Goal: Information Seeking & Learning: Compare options

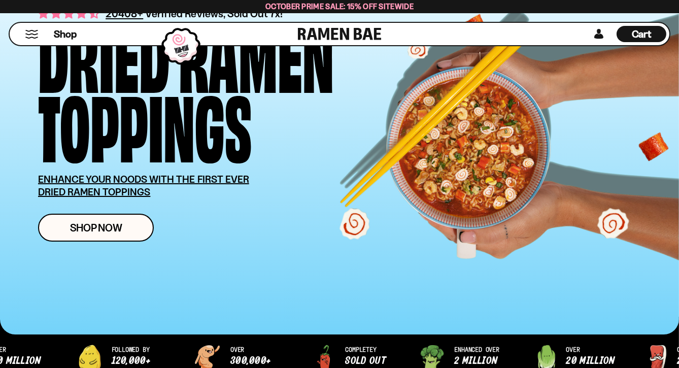
scroll to position [101, 0]
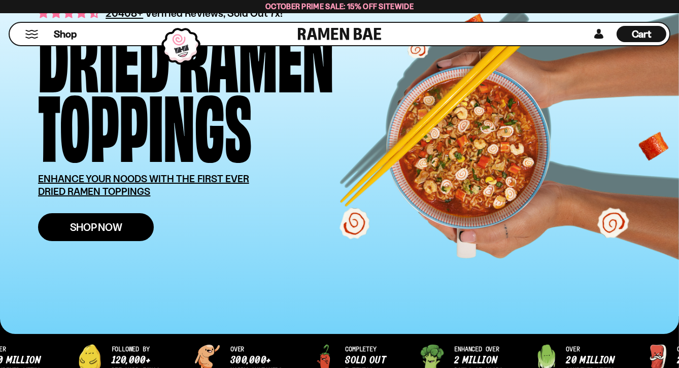
click at [75, 223] on span "Shop Now" at bounding box center [96, 227] width 52 height 11
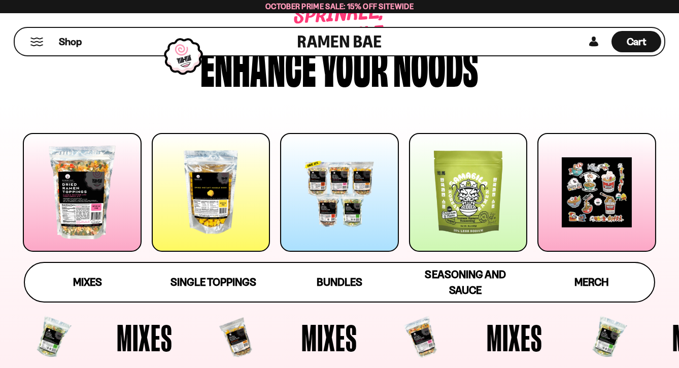
scroll to position [101, 0]
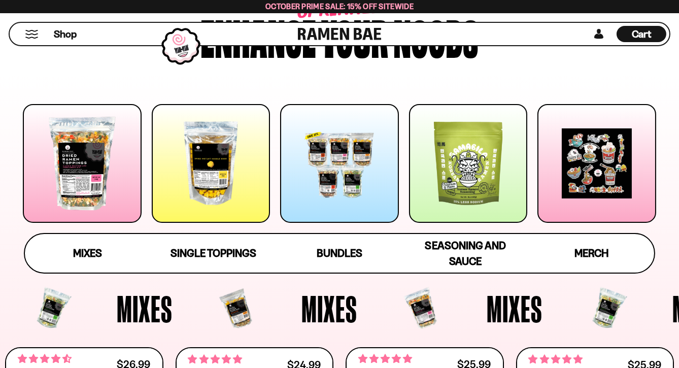
click at [77, 160] on div at bounding box center [82, 163] width 119 height 119
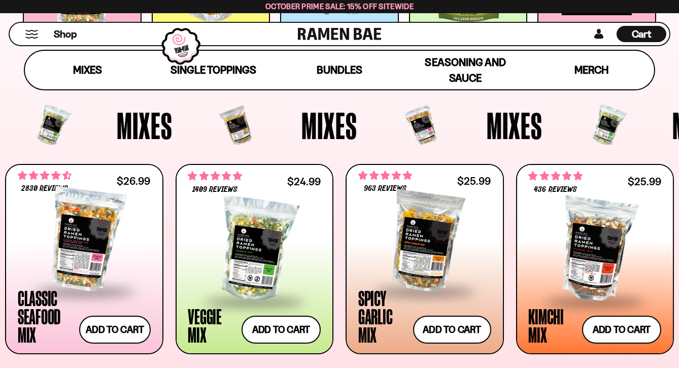
scroll to position [285, 0]
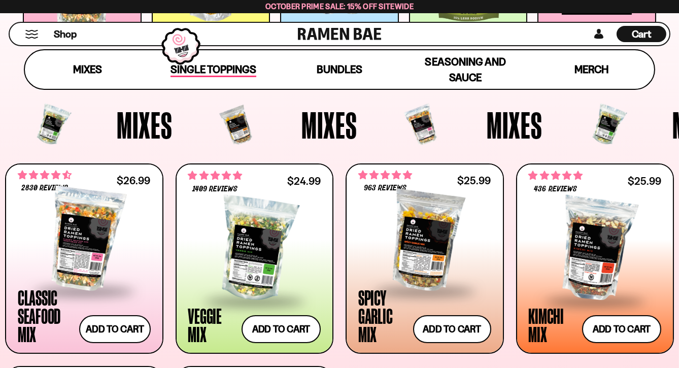
drag, startPoint x: 476, startPoint y: 127, endPoint x: 226, endPoint y: 68, distance: 257.1
drag, startPoint x: 226, startPoint y: 68, endPoint x: 216, endPoint y: 65, distance: 10.6
click at [216, 65] on span "Single Toppings" at bounding box center [214, 70] width 86 height 14
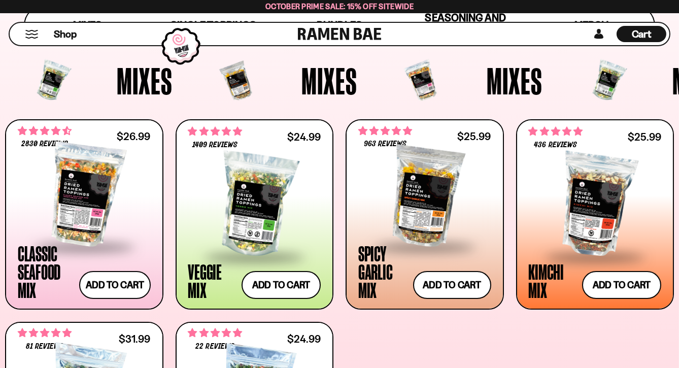
scroll to position [356, 0]
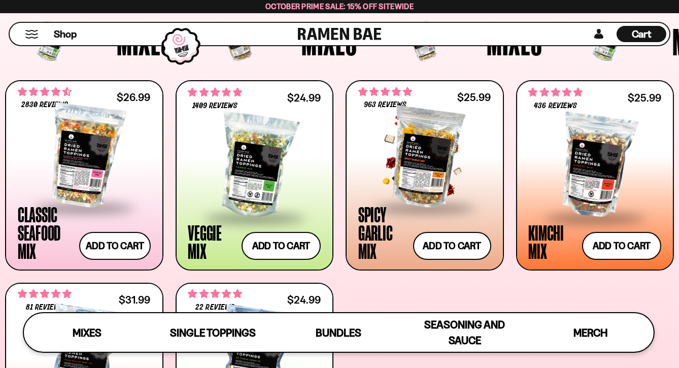
click at [413, 146] on div at bounding box center [424, 155] width 133 height 101
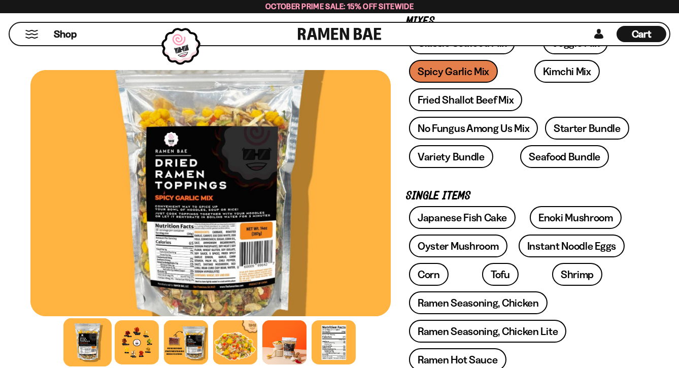
scroll to position [254, 0]
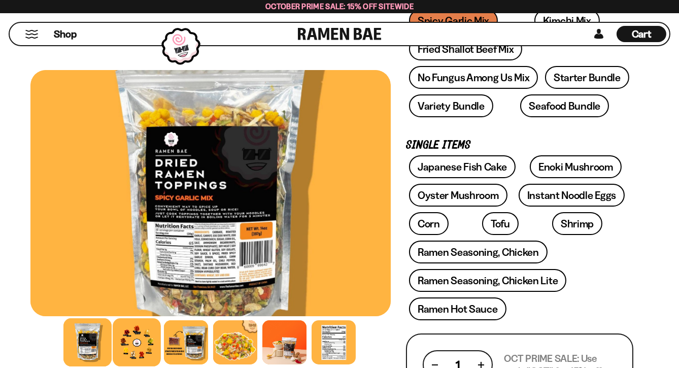
click at [133, 336] on div at bounding box center [137, 342] width 48 height 48
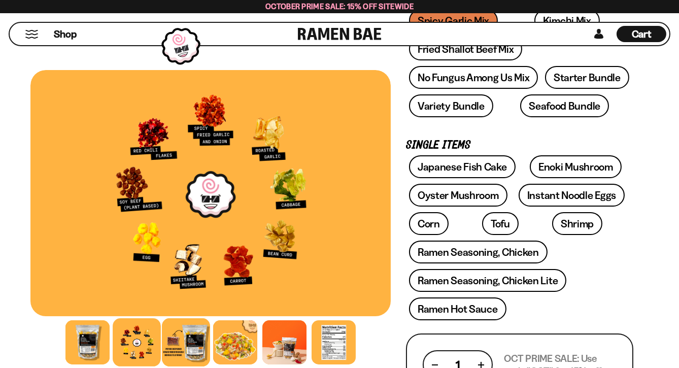
click at [188, 340] on div at bounding box center [186, 342] width 48 height 48
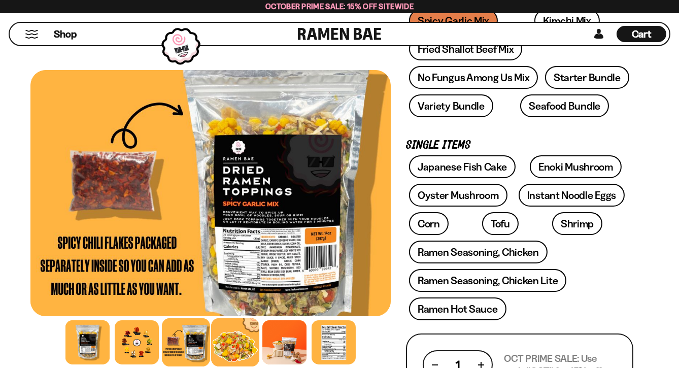
click at [223, 342] on div at bounding box center [235, 342] width 48 height 48
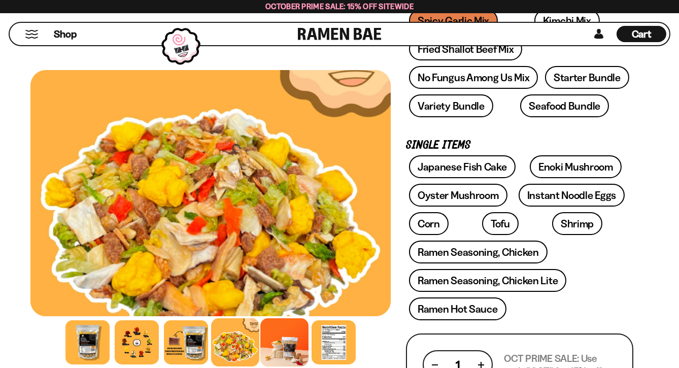
click at [278, 342] on div at bounding box center [284, 342] width 48 height 48
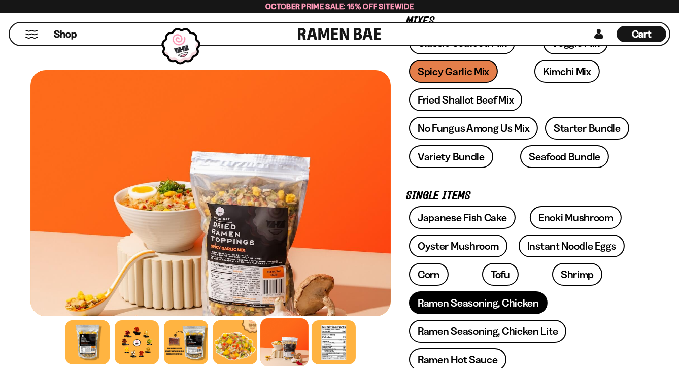
scroll to position [152, 0]
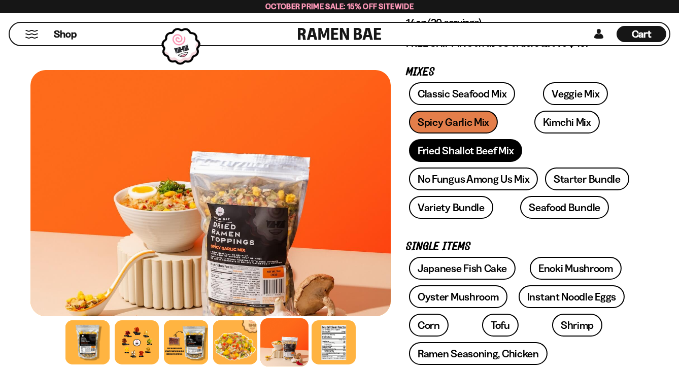
click at [431, 145] on link "Fried Shallot Beef Mix" at bounding box center [465, 150] width 113 height 23
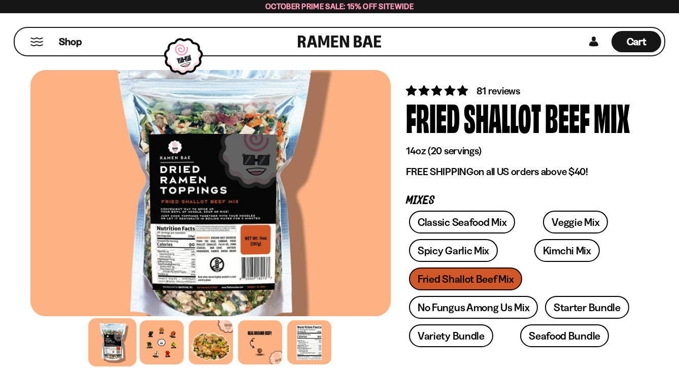
scroll to position [51, 0]
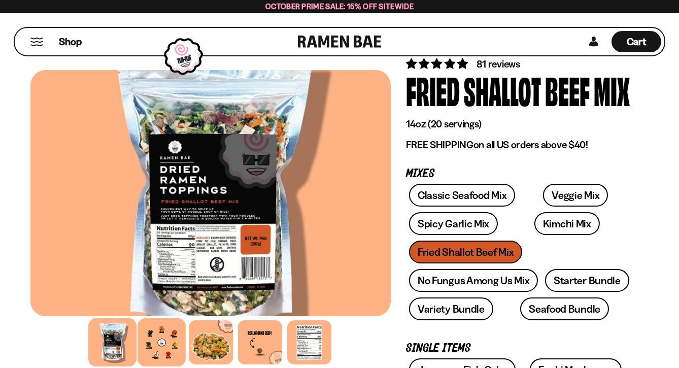
click at [164, 336] on div at bounding box center [162, 342] width 48 height 48
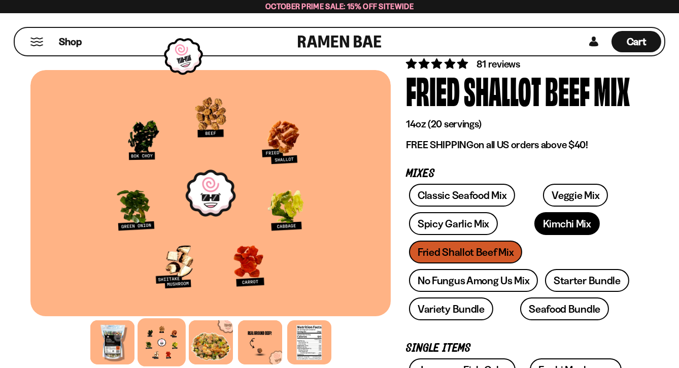
click at [534, 223] on link "Kimchi Mix" at bounding box center [566, 223] width 65 height 23
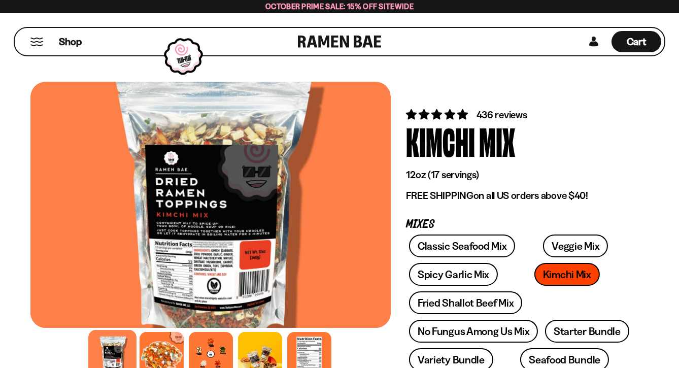
scroll to position [51, 0]
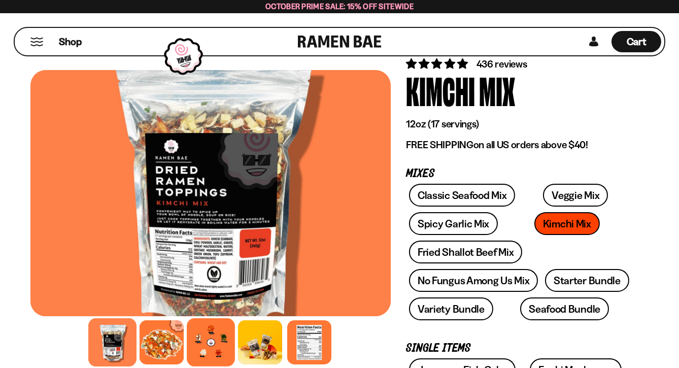
click at [209, 334] on div at bounding box center [211, 342] width 48 height 48
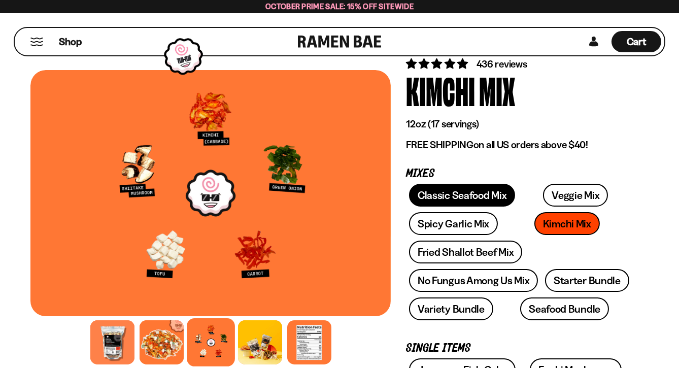
click at [450, 187] on link "Classic Seafood Mix" at bounding box center [462, 195] width 106 height 23
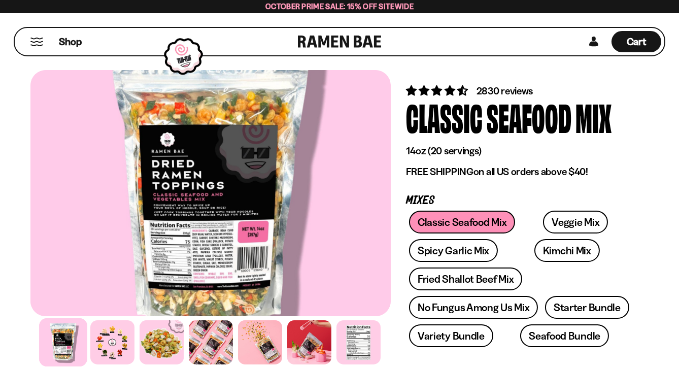
scroll to position [51, 0]
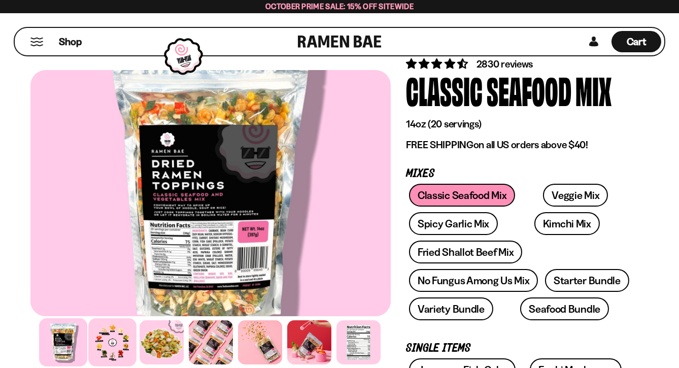
click at [107, 336] on div at bounding box center [112, 342] width 48 height 48
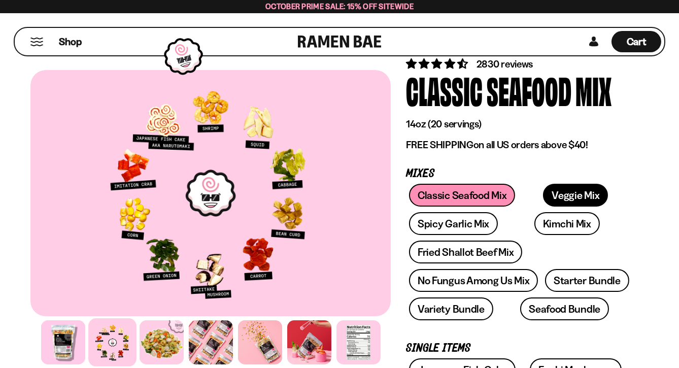
click at [543, 194] on link "Veggie Mix" at bounding box center [575, 195] width 65 height 23
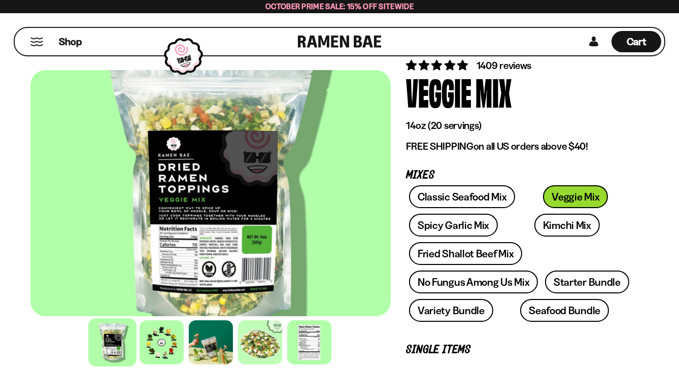
scroll to position [51, 0]
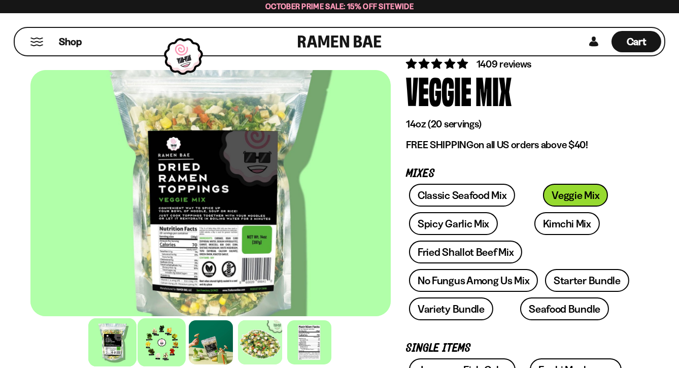
click at [161, 337] on div at bounding box center [162, 342] width 48 height 48
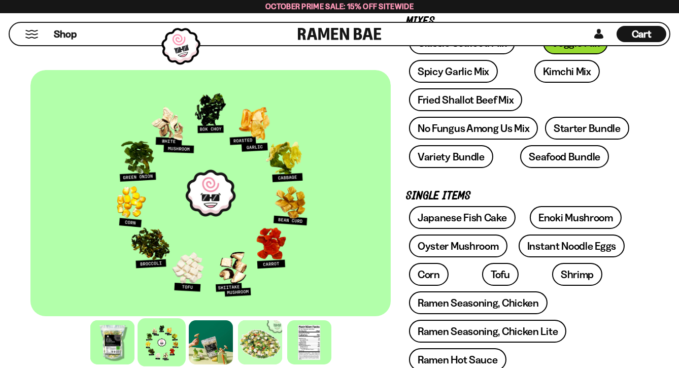
scroll to position [152, 0]
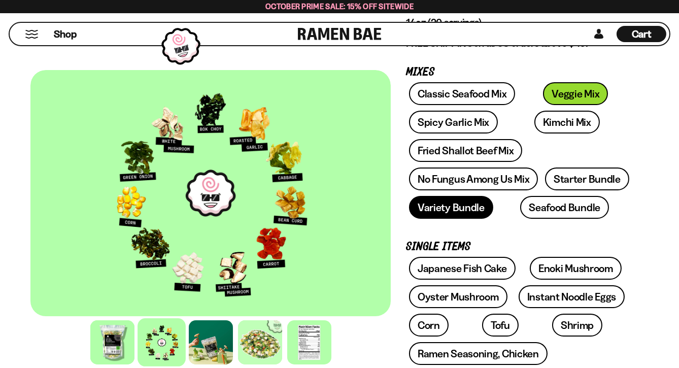
click at [437, 203] on link "Variety Bundle" at bounding box center [451, 207] width 84 height 23
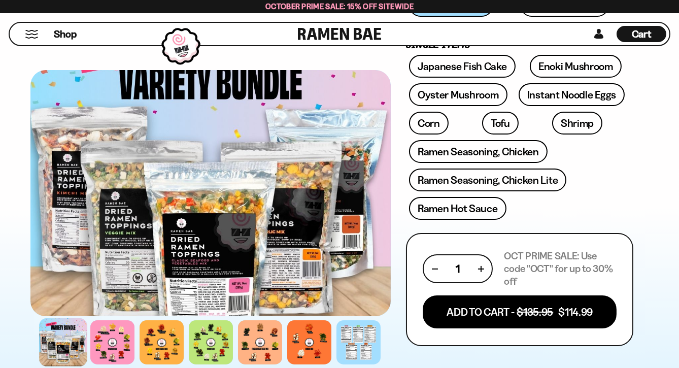
scroll to position [355, 0]
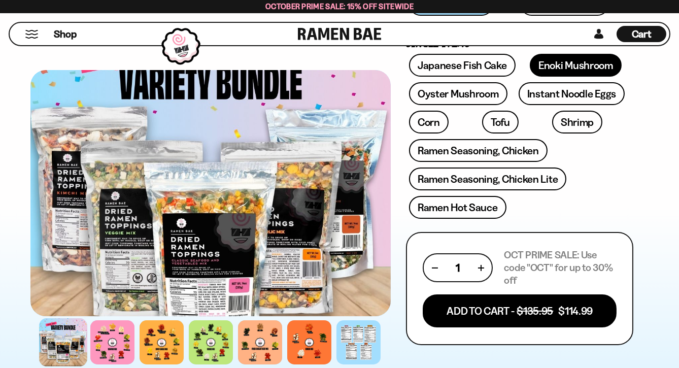
click at [577, 59] on link "Enoki Mushroom" at bounding box center [576, 65] width 92 height 23
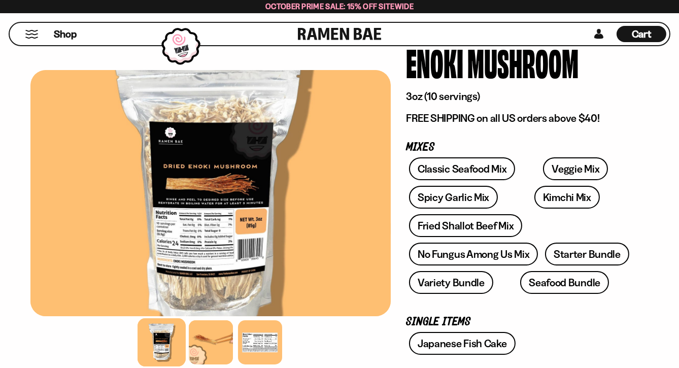
scroll to position [101, 0]
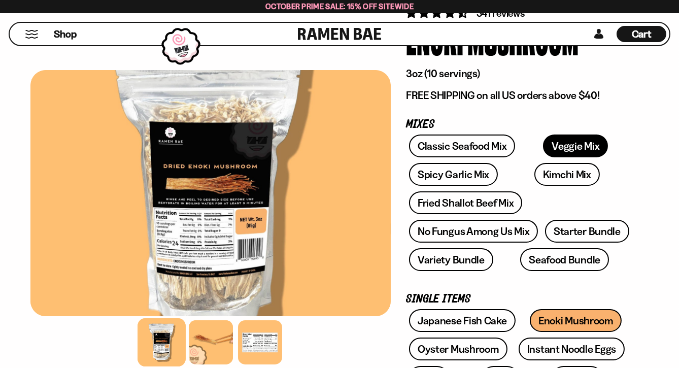
click at [546, 143] on link "Veggie Mix" at bounding box center [575, 145] width 65 height 23
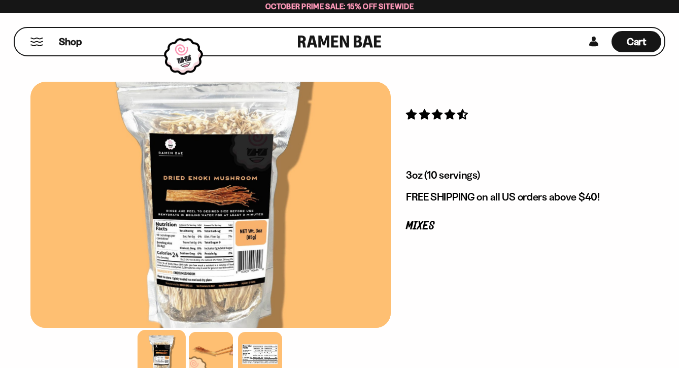
scroll to position [101, 0]
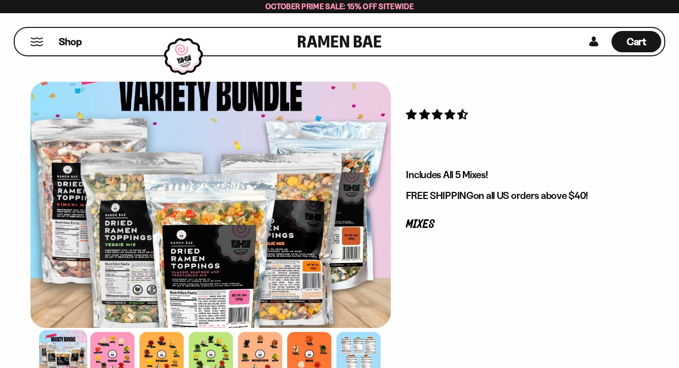
scroll to position [355, 0]
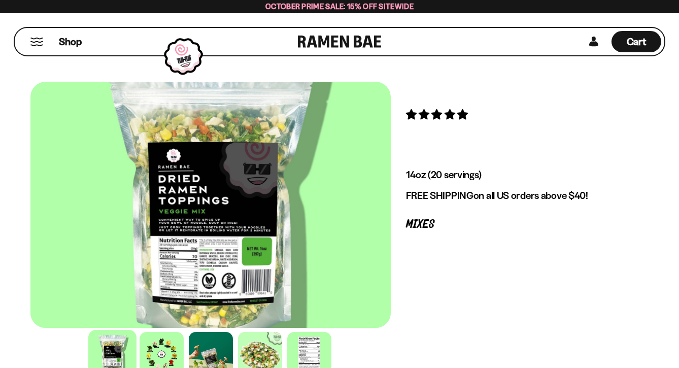
scroll to position [152, 0]
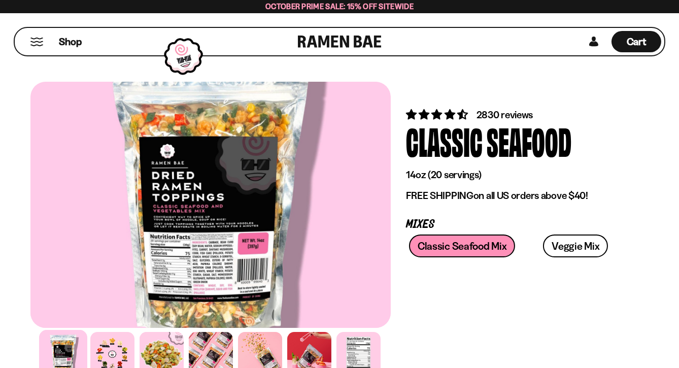
scroll to position [51, 0]
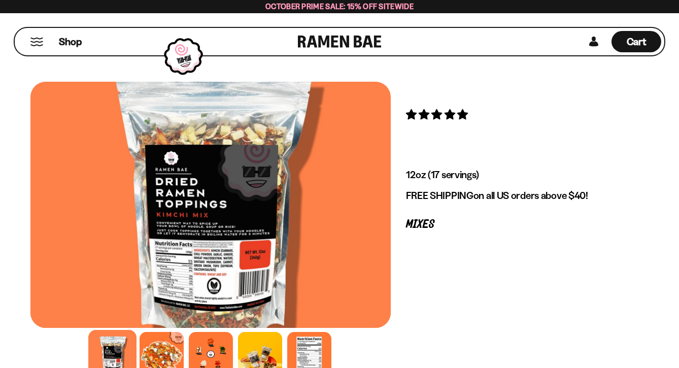
scroll to position [51, 0]
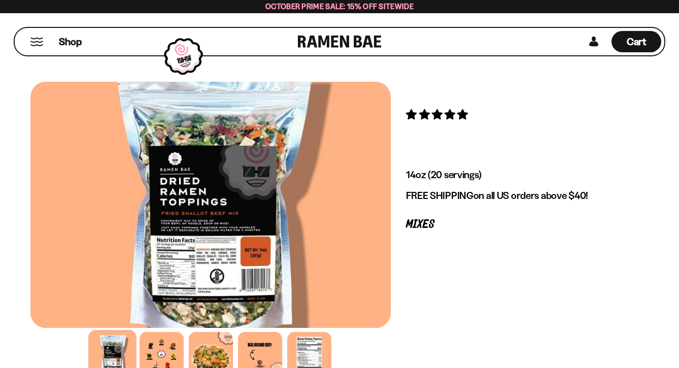
scroll to position [51, 0]
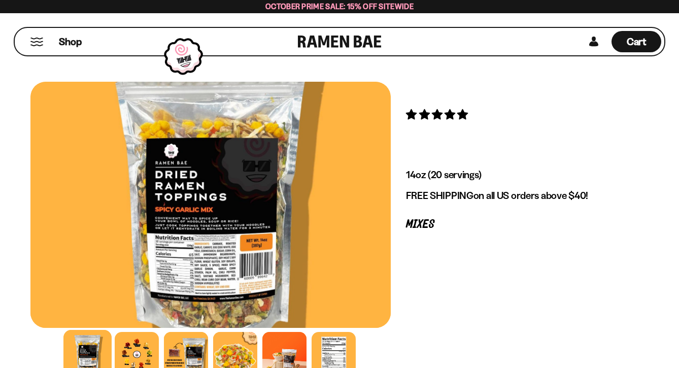
scroll to position [152, 0]
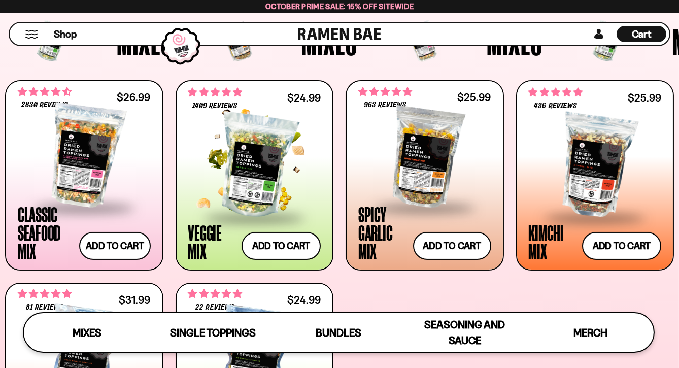
scroll to position [406, 0]
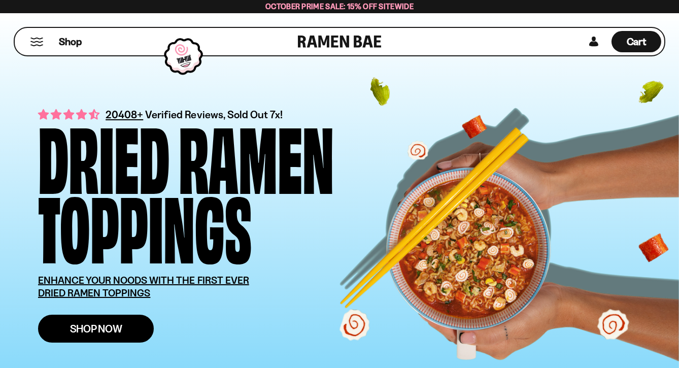
click at [109, 329] on span "Shop Now" at bounding box center [96, 328] width 52 height 11
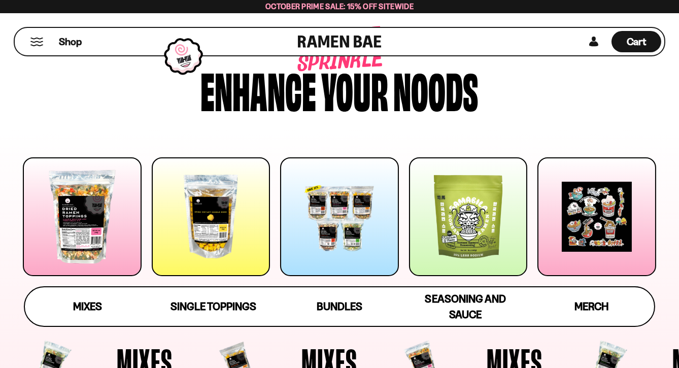
scroll to position [51, 0]
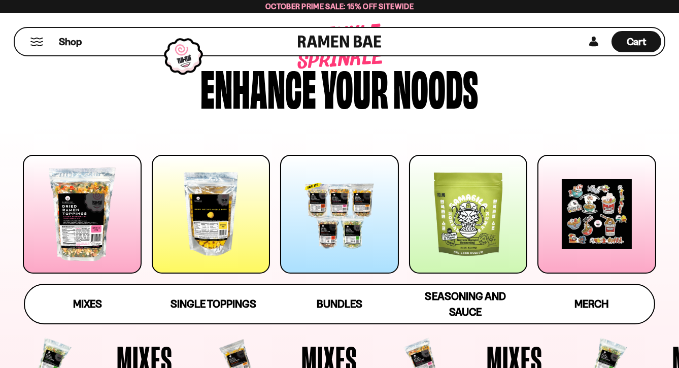
click at [89, 216] on div at bounding box center [82, 214] width 119 height 119
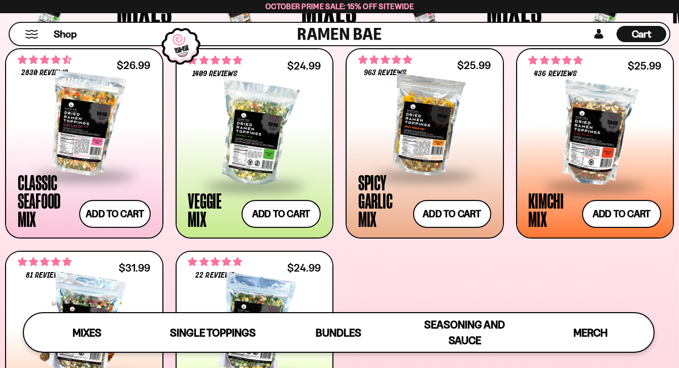
scroll to position [387, 0]
